Goal: Transaction & Acquisition: Download file/media

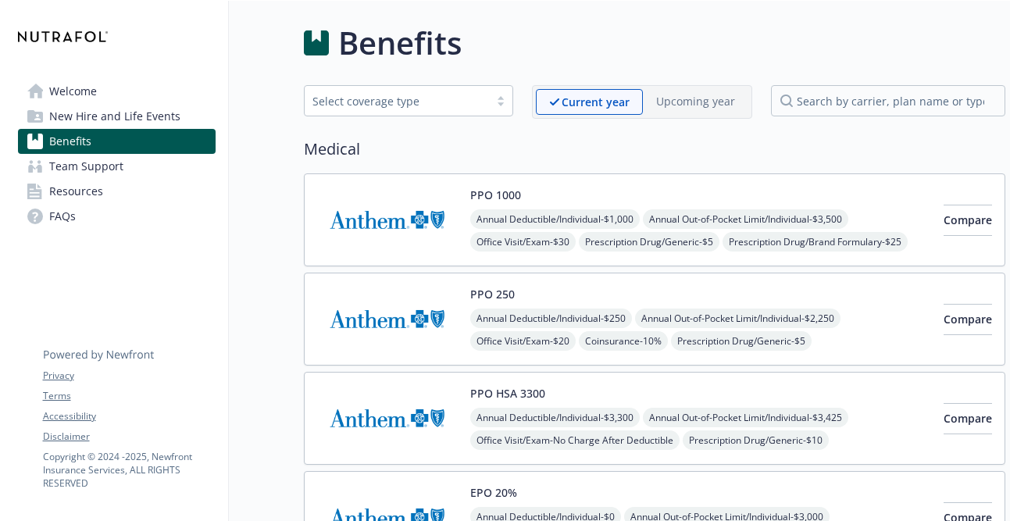
click at [378, 223] on img at bounding box center [387, 220] width 141 height 66
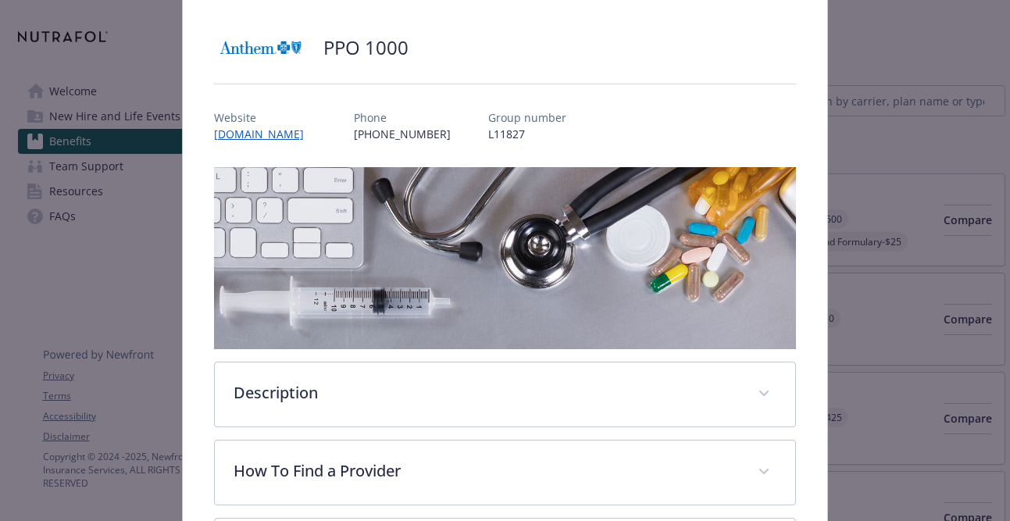
scroll to position [319, 0]
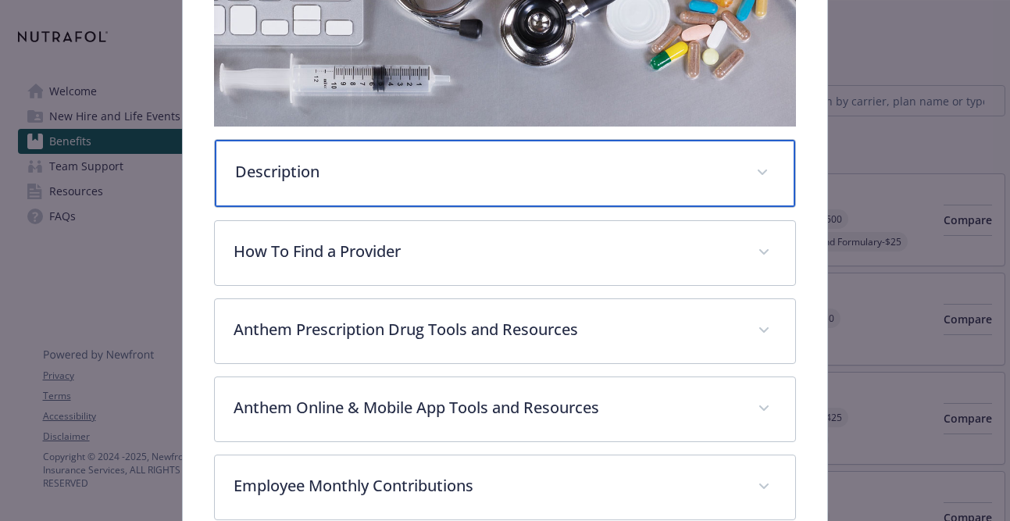
click at [405, 186] on div "Description" at bounding box center [505, 173] width 581 height 67
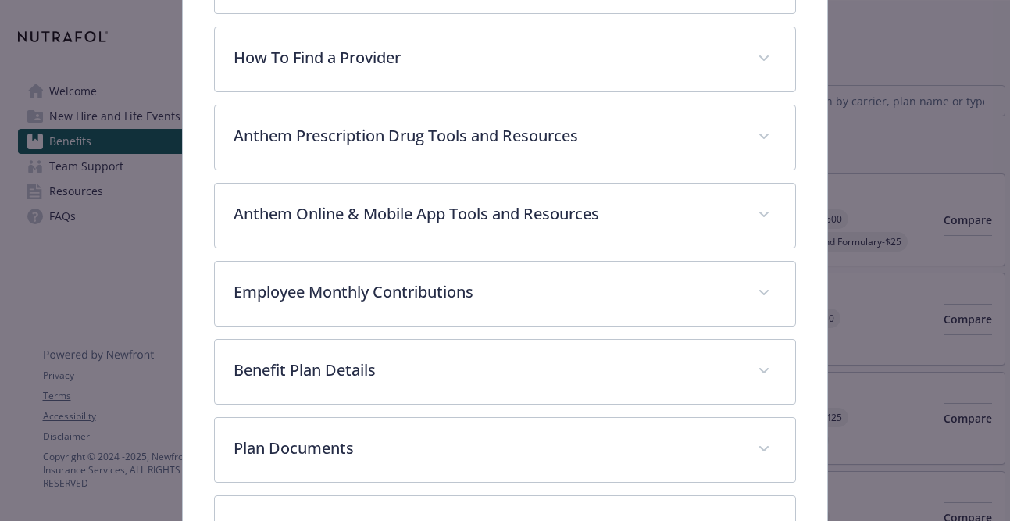
scroll to position [809, 0]
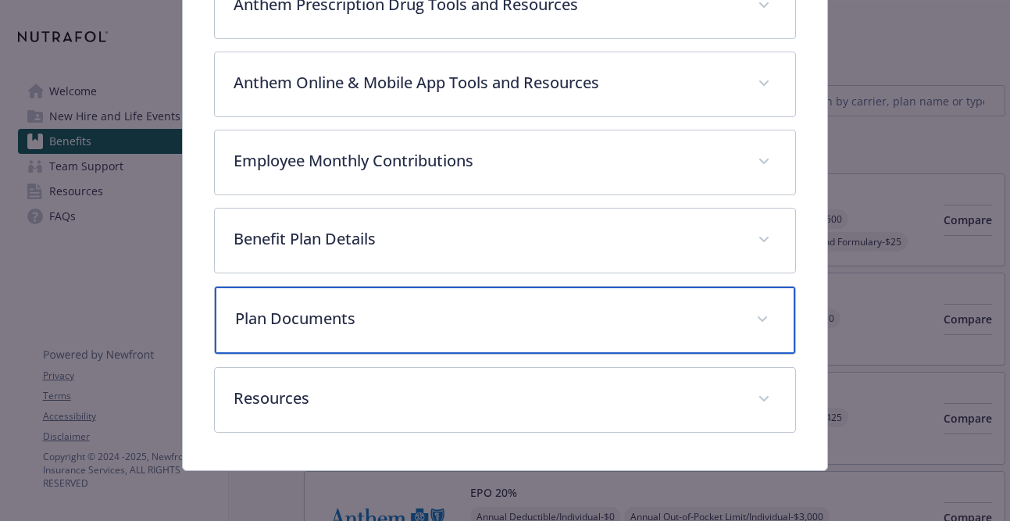
click at [668, 348] on div "Plan Documents" at bounding box center [505, 320] width 581 height 67
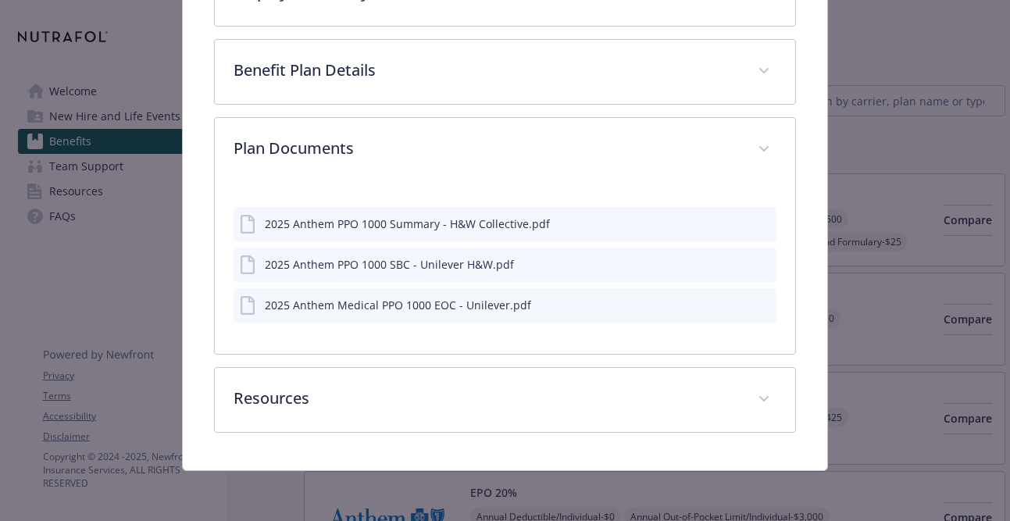
scroll to position [978, 0]
click at [514, 219] on div "2025 Anthem PPO 1000 Summary - H&W Collective.pdf" at bounding box center [407, 224] width 285 height 16
click at [732, 224] on icon "download file" at bounding box center [735, 222] width 12 height 12
